Goal: Find specific page/section: Find specific page/section

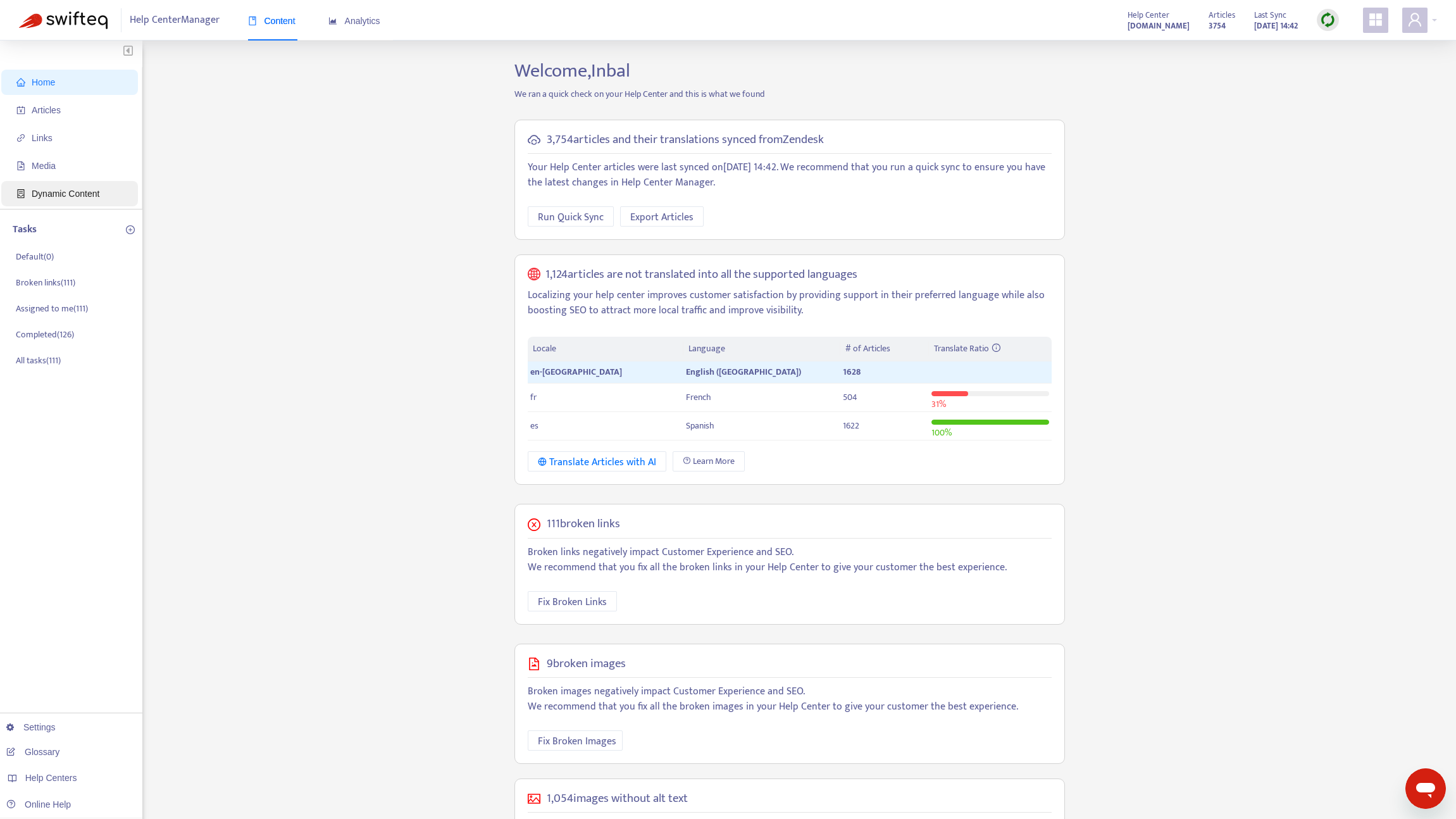
click at [66, 197] on span "Dynamic Content" at bounding box center [65, 193] width 68 height 10
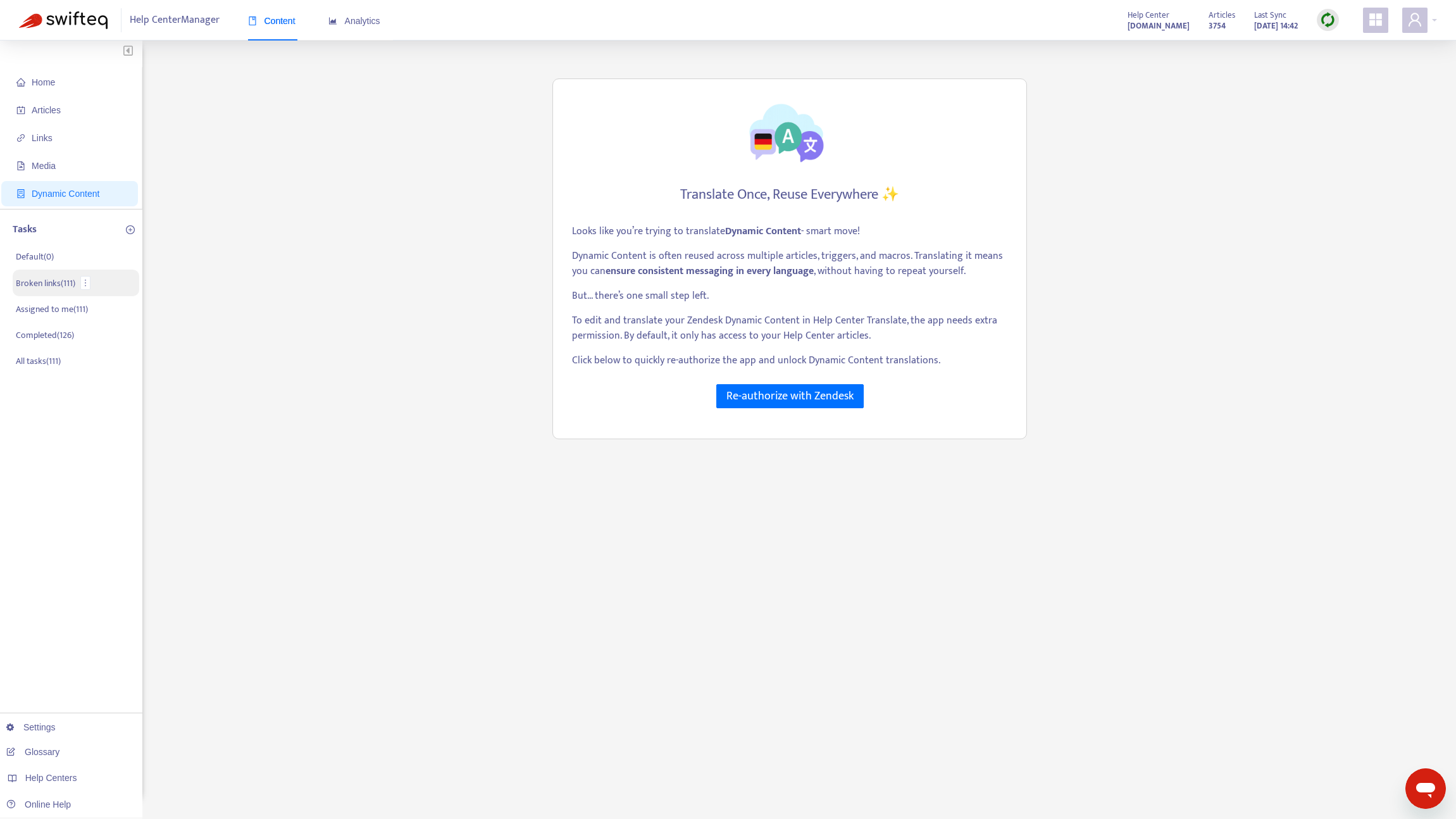
click at [114, 279] on li "Broken links ( 111 )" at bounding box center [76, 283] width 126 height 27
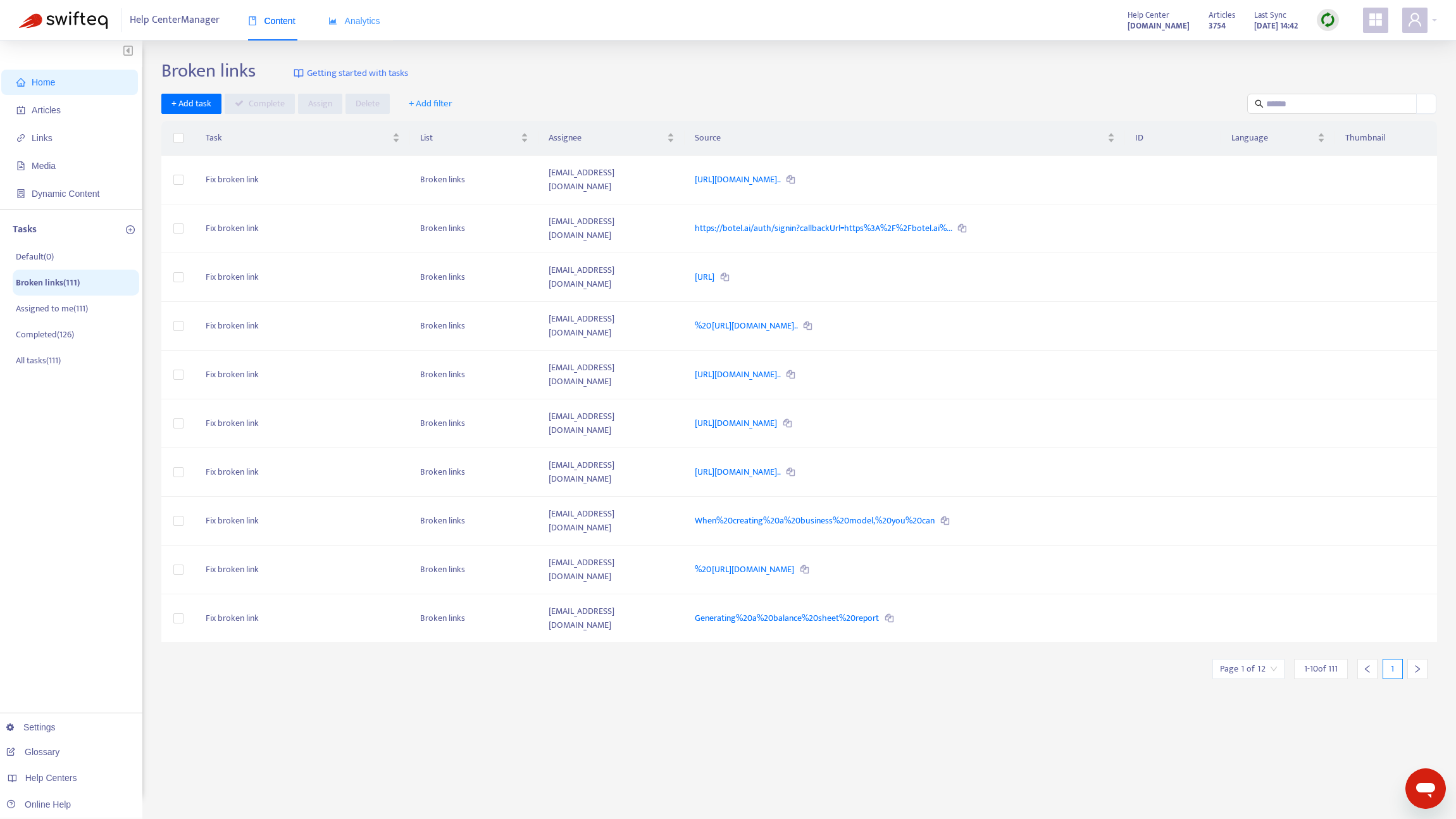
click at [365, 28] on div "Analytics" at bounding box center [354, 21] width 52 height 38
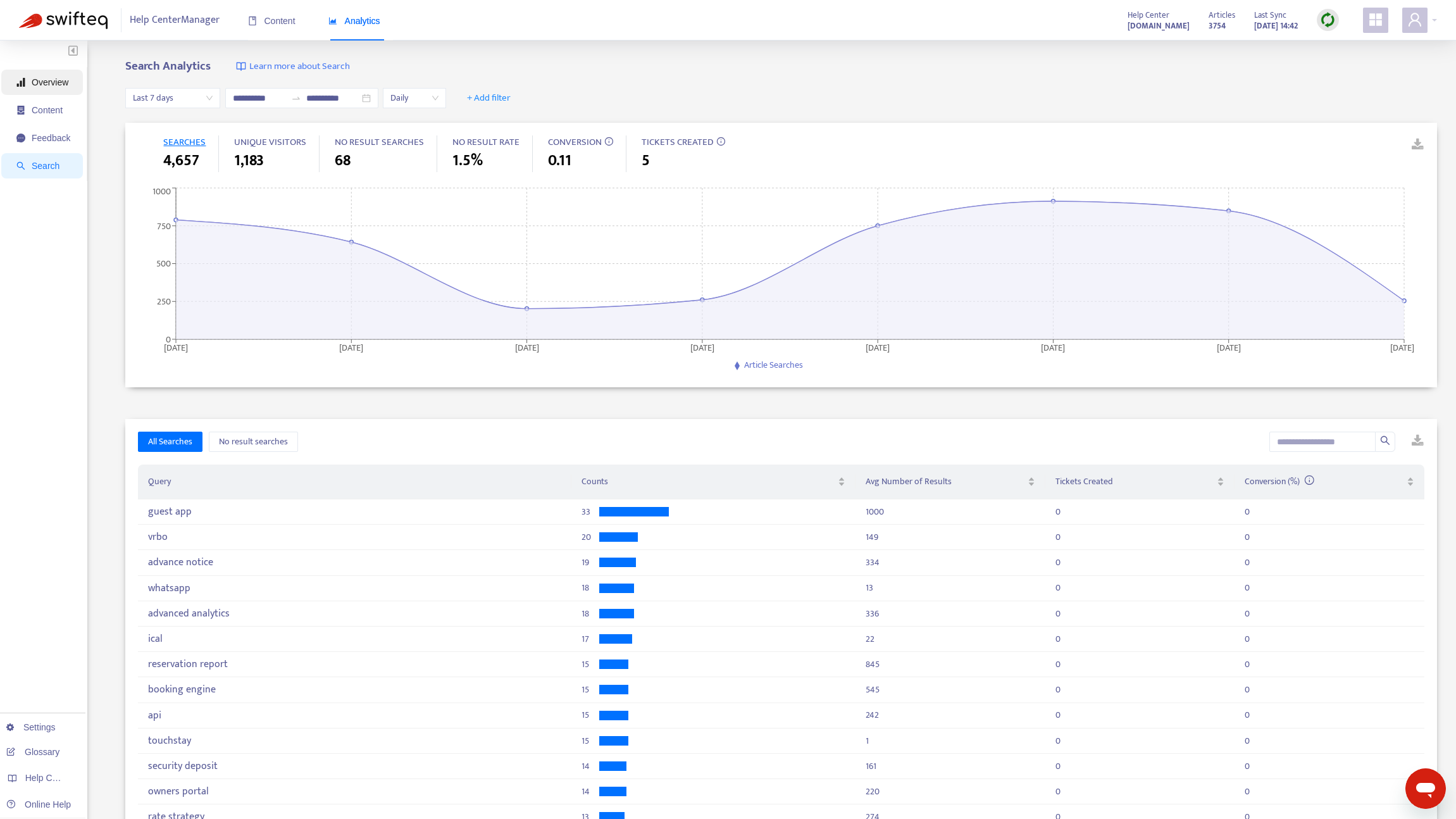
click at [66, 87] on span "Overview" at bounding box center [50, 82] width 37 height 10
